Goal: Transaction & Acquisition: Purchase product/service

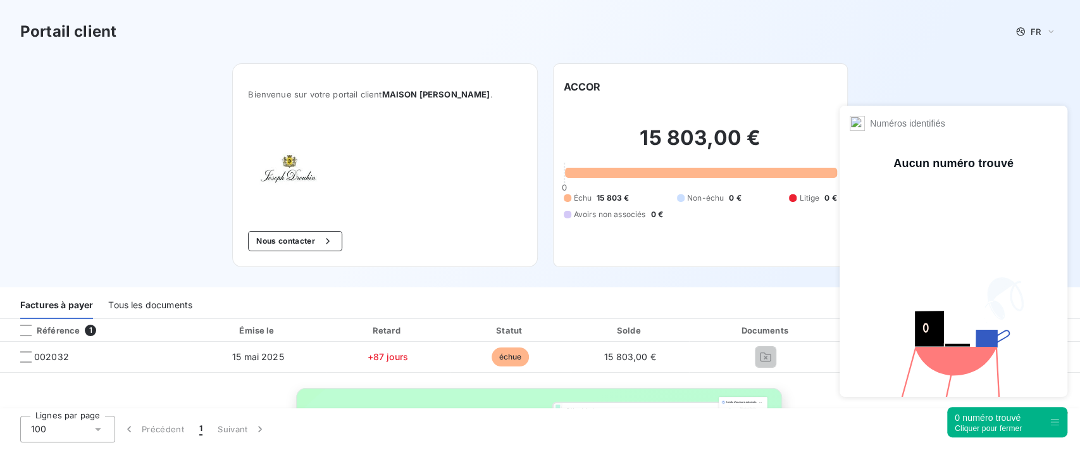
click at [985, 420] on div "0 numéro trouvé" at bounding box center [988, 417] width 67 height 13
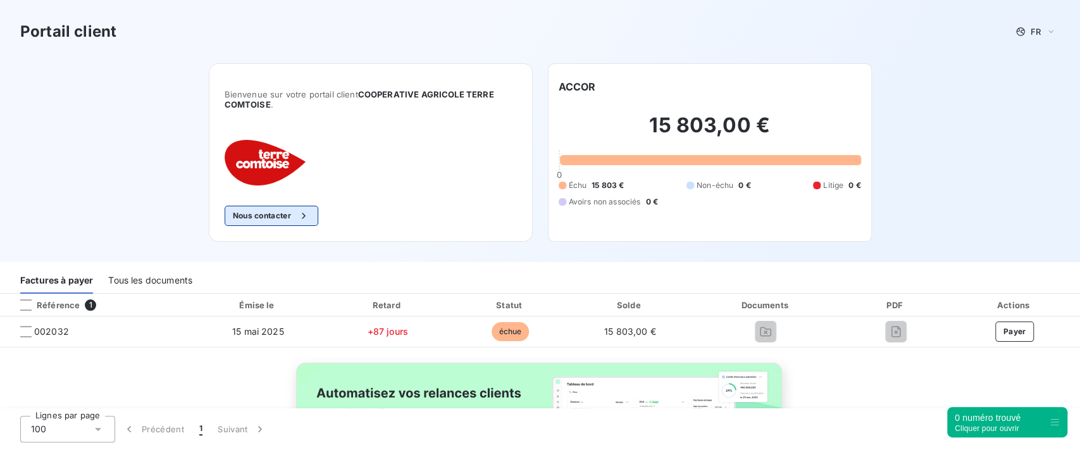
click at [297, 215] on icon "button" at bounding box center [303, 215] width 13 height 13
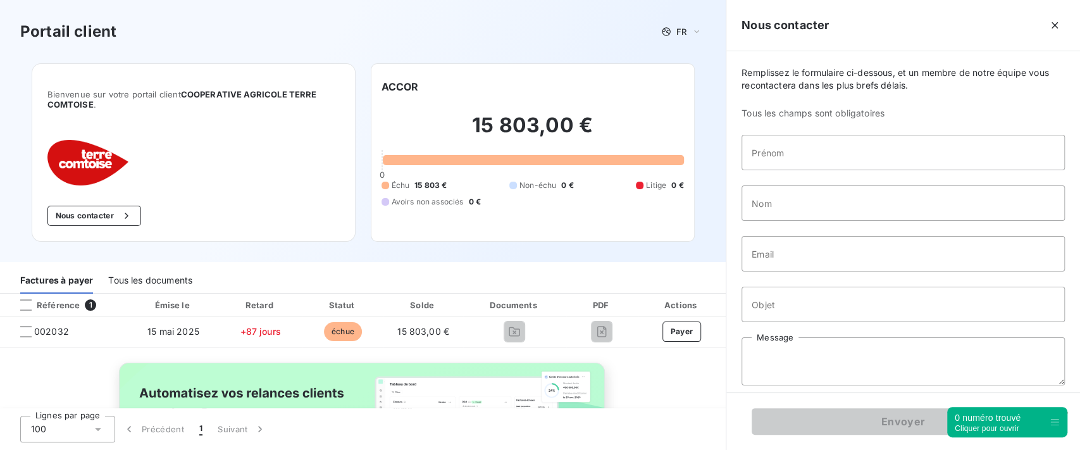
scroll to position [8, 0]
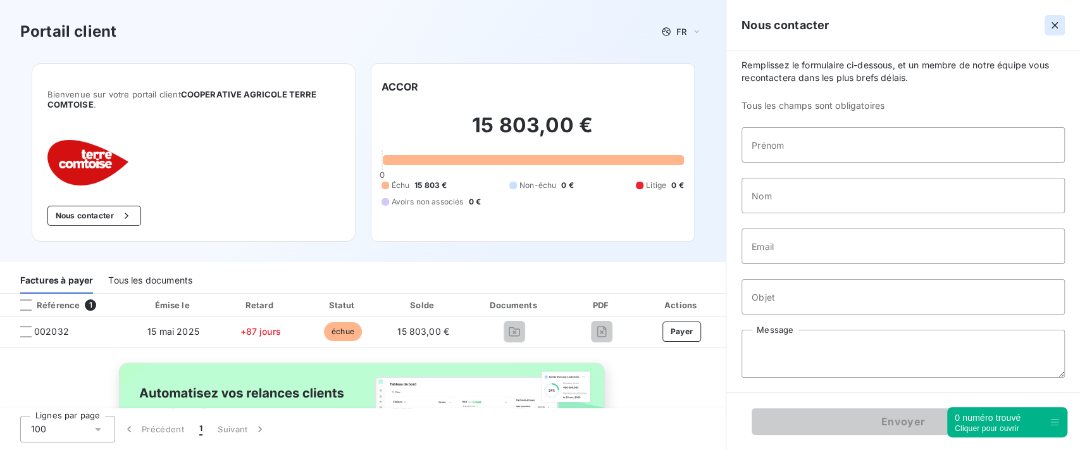
click at [1049, 25] on icon "button" at bounding box center [1055, 25] width 13 height 13
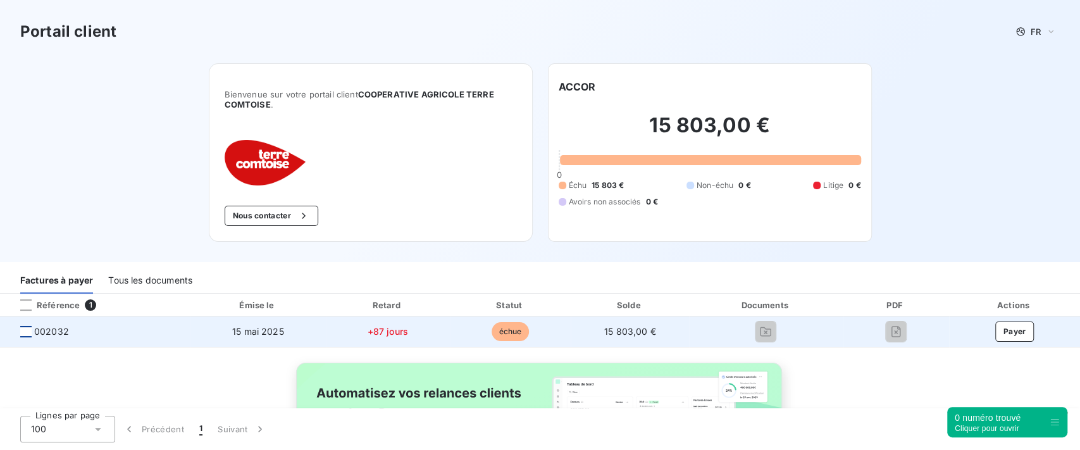
click at [25, 332] on div at bounding box center [25, 331] width 11 height 11
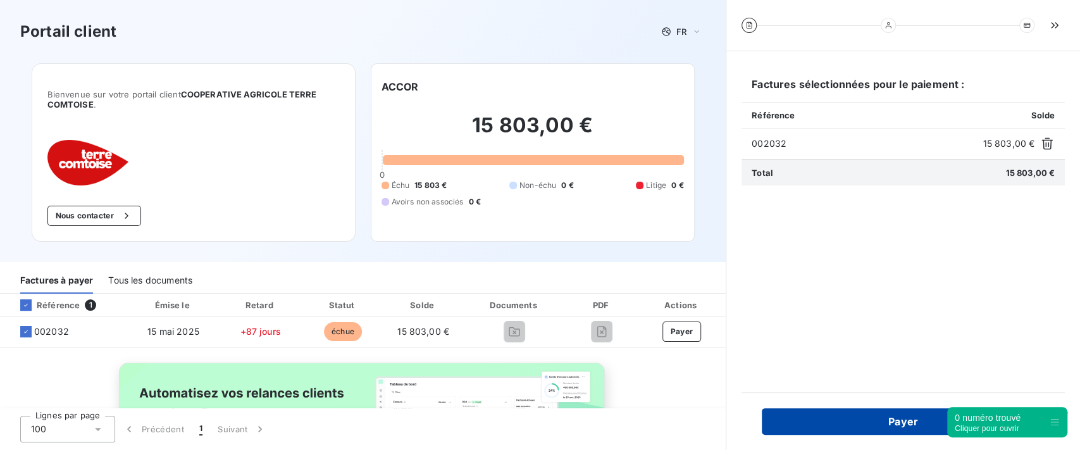
click at [835, 426] on button "Payer" at bounding box center [903, 421] width 283 height 27
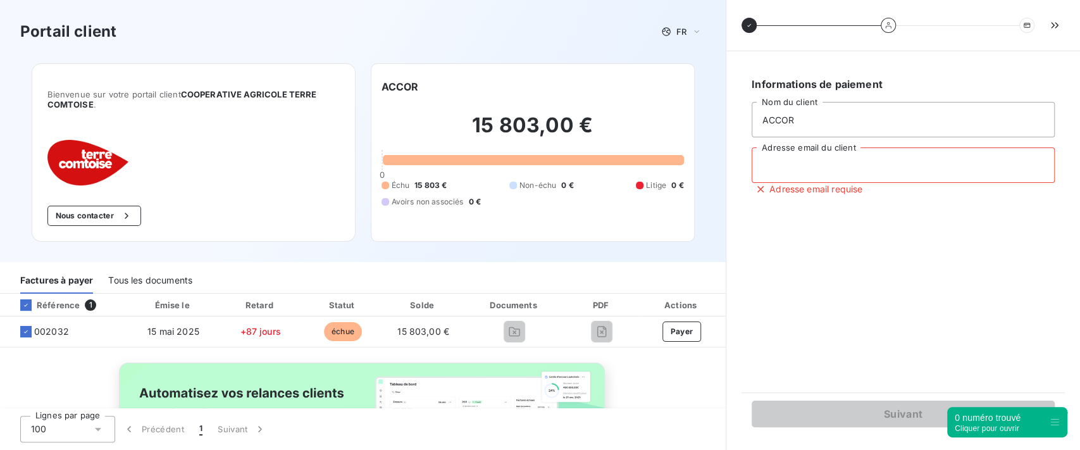
click at [809, 166] on input "Adresse email du client" at bounding box center [903, 164] width 303 height 35
type input "[PERSON_NAME][EMAIL_ADDRESS][DOMAIN_NAME]"
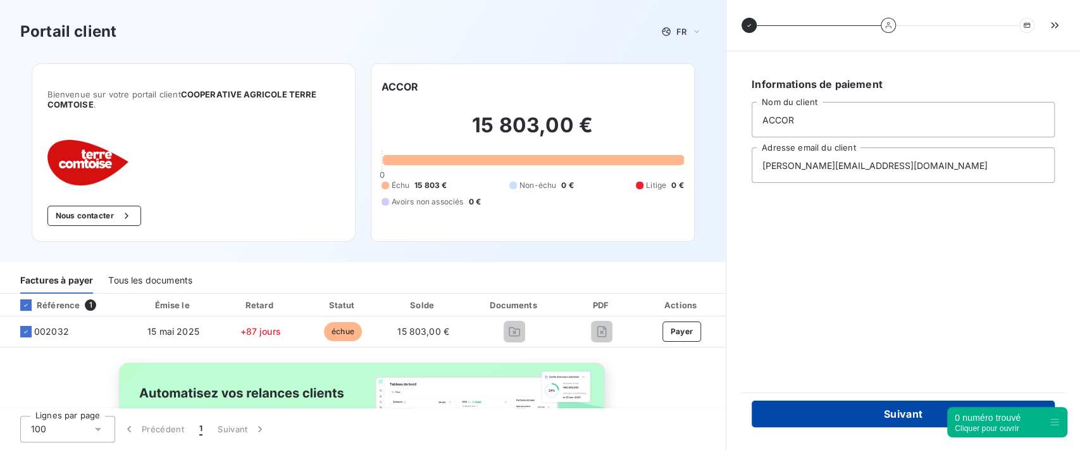
click at [839, 408] on button "Suivant" at bounding box center [903, 414] width 303 height 27
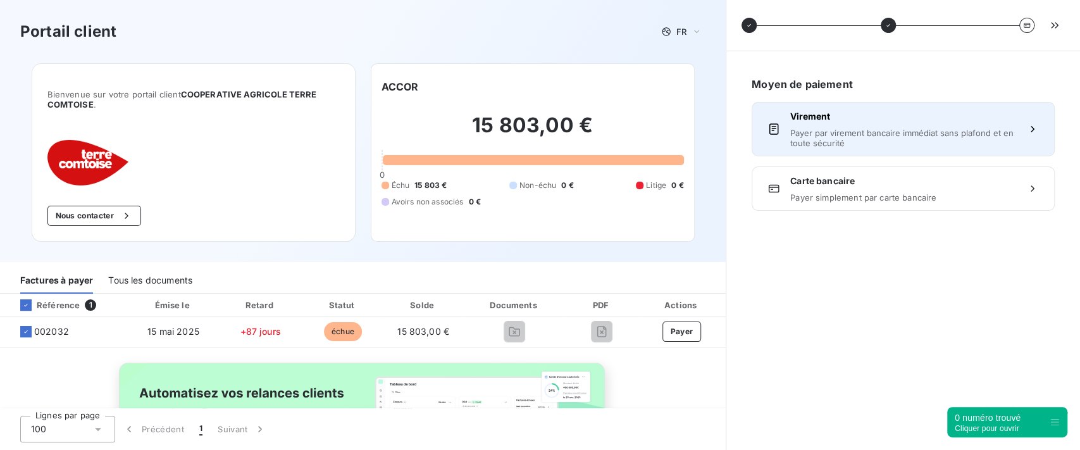
click at [856, 136] on span "Payer par virement bancaire immédiat sans plafond et en toute sécurité" at bounding box center [903, 138] width 226 height 20
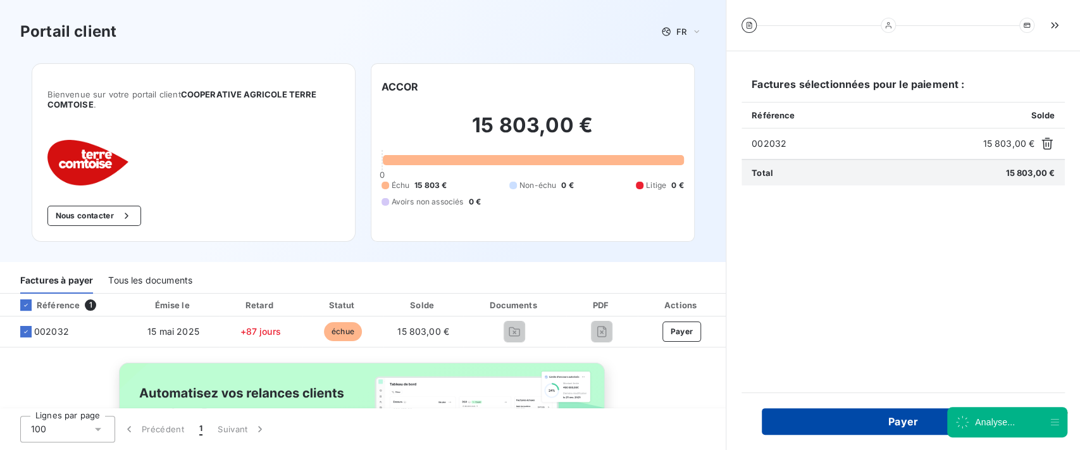
click at [850, 415] on button "Payer" at bounding box center [903, 421] width 283 height 27
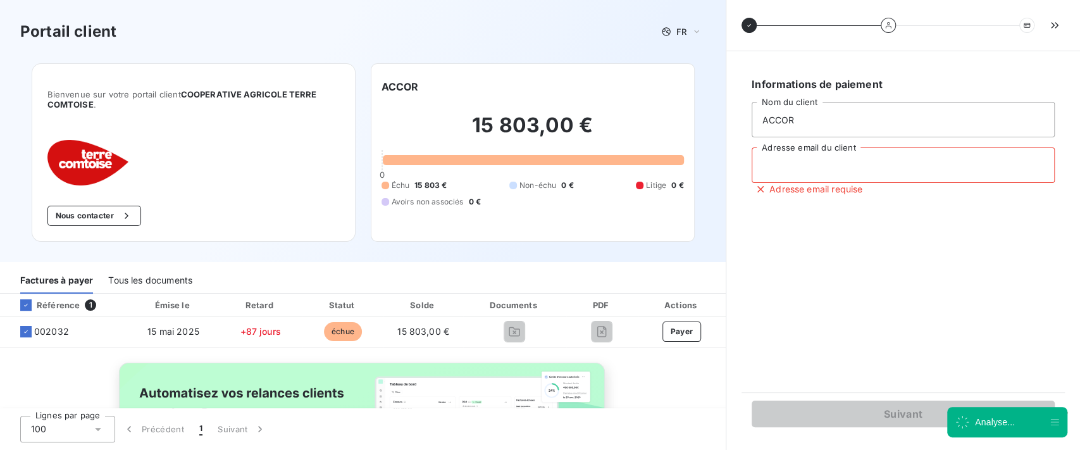
click at [799, 162] on input "Adresse email du client" at bounding box center [903, 164] width 303 height 35
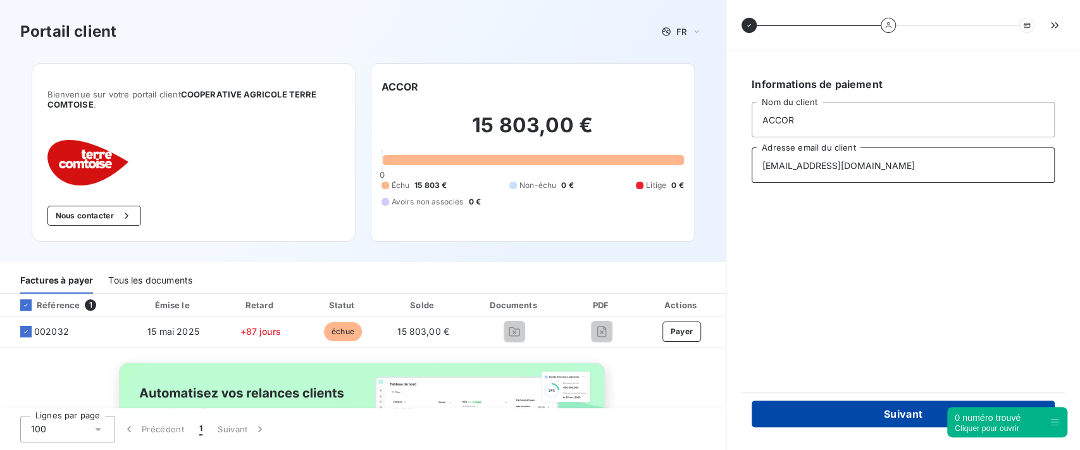
type input "antoine@gmail.com"
click at [806, 406] on button "Suivant" at bounding box center [903, 414] width 303 height 27
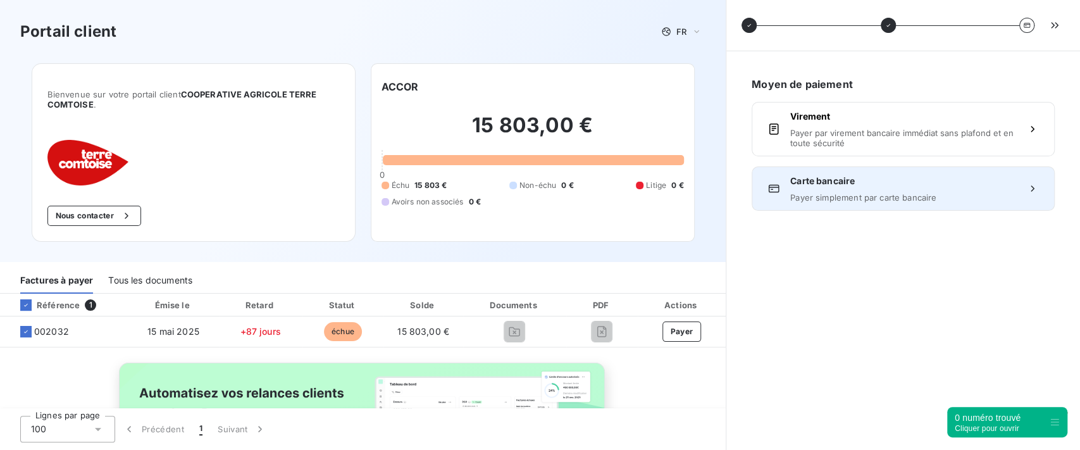
click at [879, 189] on div "Carte bancaire Payer simplement par carte bancaire" at bounding box center [903, 189] width 226 height 28
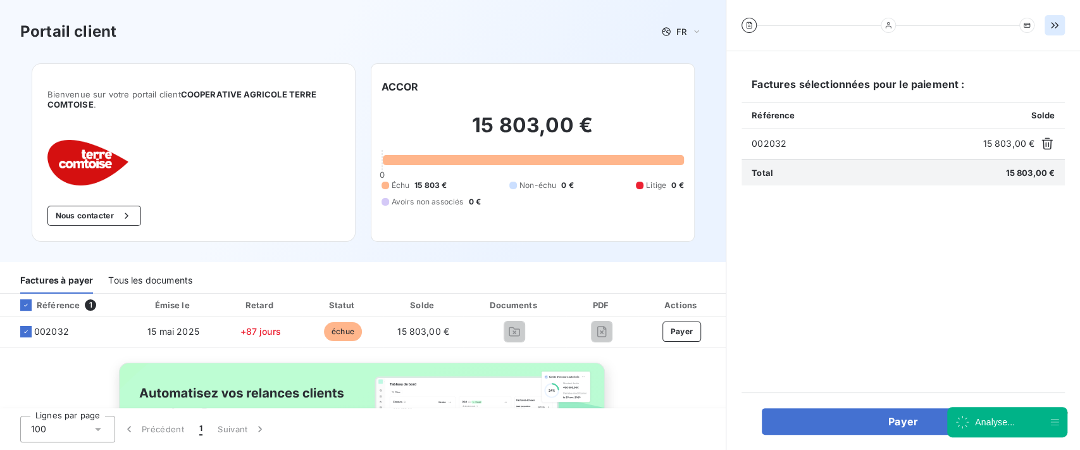
click at [1051, 28] on icon "button" at bounding box center [1054, 25] width 7 height 6
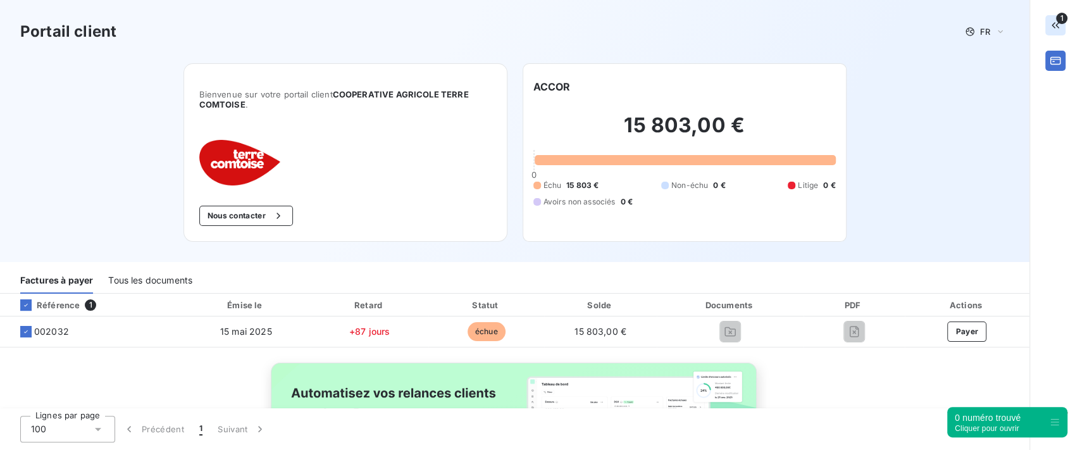
click at [1054, 27] on icon "button" at bounding box center [1056, 25] width 8 height 6
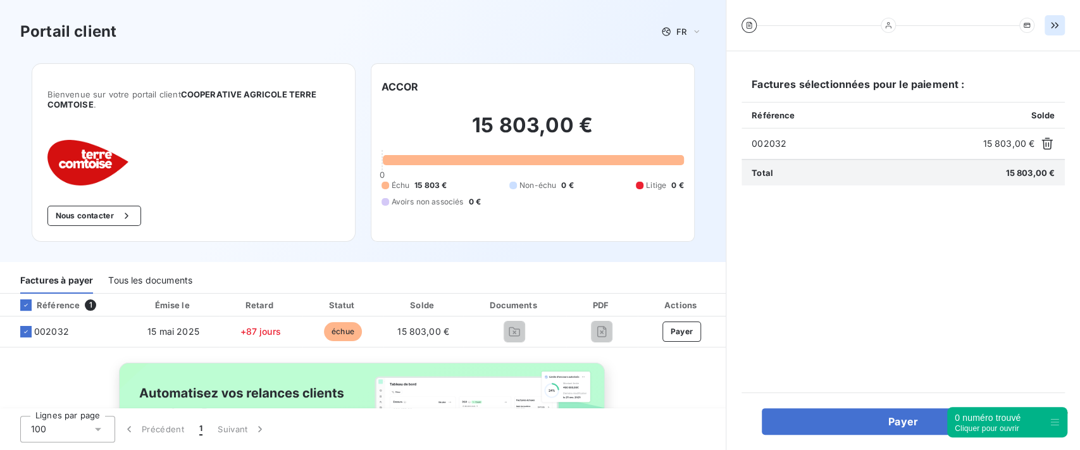
drag, startPoint x: 1014, startPoint y: 415, endPoint x: 1005, endPoint y: 413, distance: 9.8
click at [1002, 413] on div "0 numéro trouvé" at bounding box center [988, 417] width 66 height 13
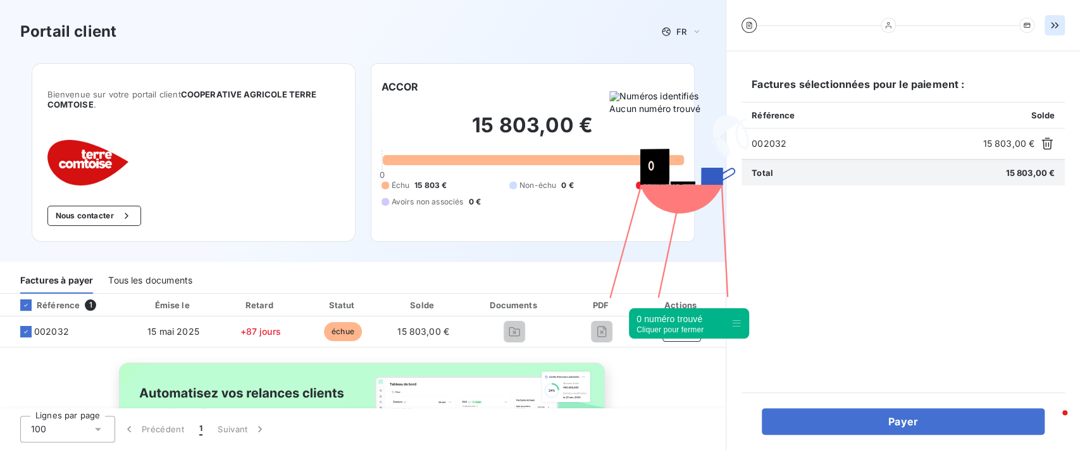
drag, startPoint x: 1057, startPoint y: 421, endPoint x: 723, endPoint y: 321, distance: 349.4
click at [732, 321] on icon at bounding box center [737, 323] width 10 height 10
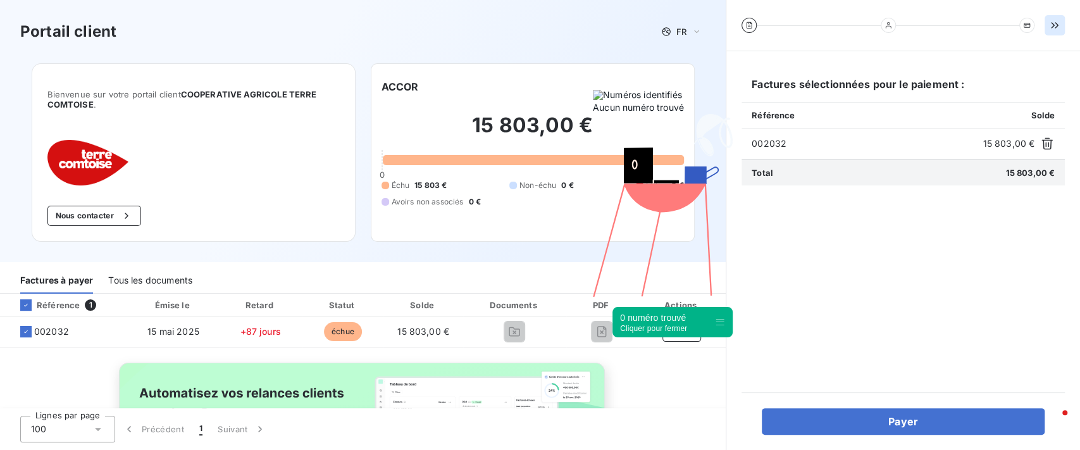
click at [687, 321] on div "0 numéro trouvé" at bounding box center [653, 317] width 67 height 13
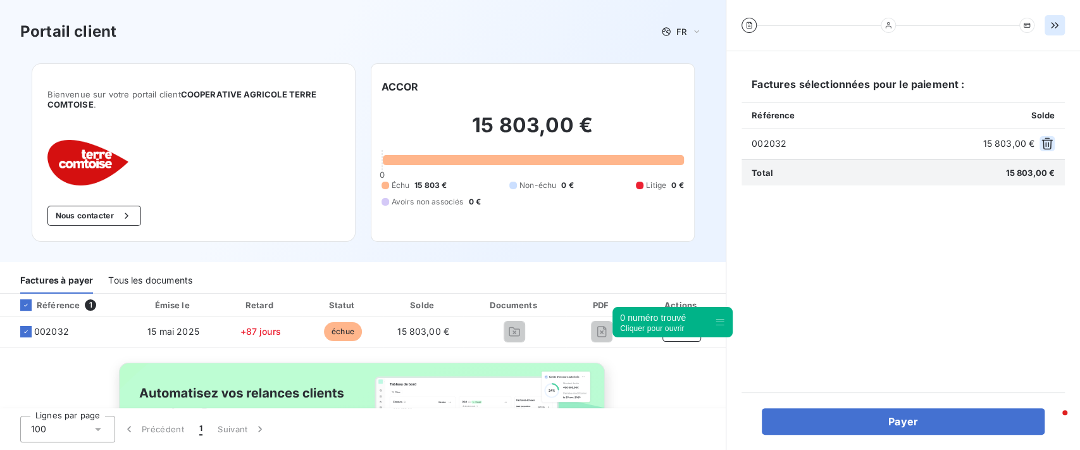
click at [1042, 146] on icon "button" at bounding box center [1047, 143] width 13 height 13
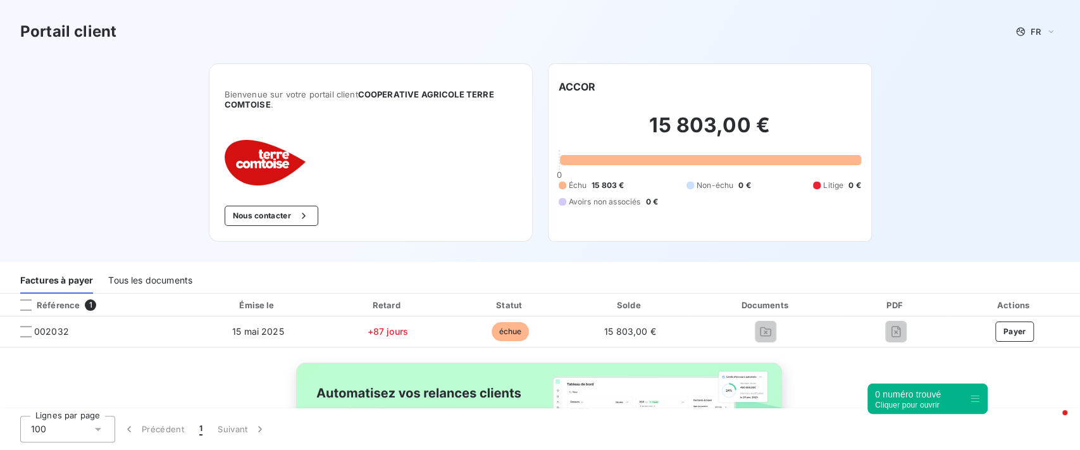
drag, startPoint x: 718, startPoint y: 321, endPoint x: 972, endPoint y: 398, distance: 265.7
click at [972, 398] on icon at bounding box center [975, 399] width 10 height 10
